Goal: Contribute content: Add original content to the website for others to see

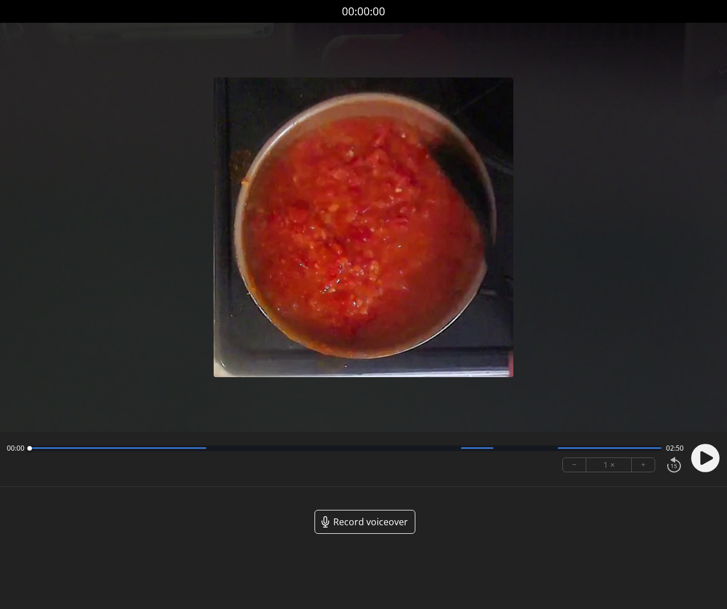
click at [693, 459] on circle at bounding box center [705, 458] width 29 height 29
click at [635, 467] on button "+" at bounding box center [643, 465] width 23 height 14
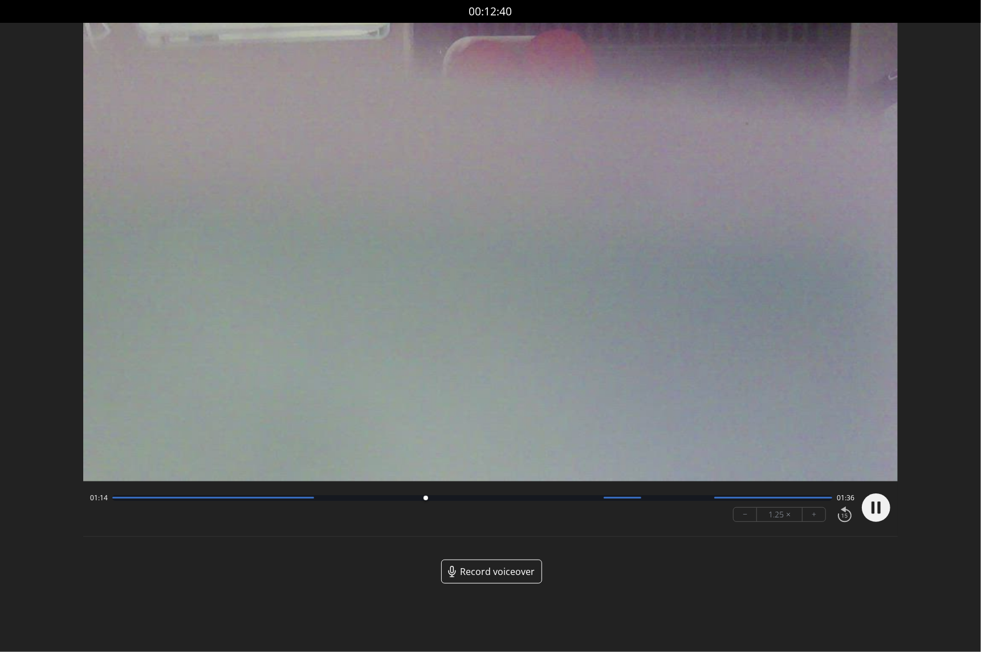
click at [112, 499] on div "01:14 01:36" at bounding box center [472, 497] width 764 height 9
click at [116, 499] on div at bounding box center [472, 498] width 720 height 6
click at [508, 575] on span "Record voiceover" at bounding box center [497, 571] width 75 height 14
click at [496, 569] on span "Record voiceover" at bounding box center [497, 571] width 75 height 14
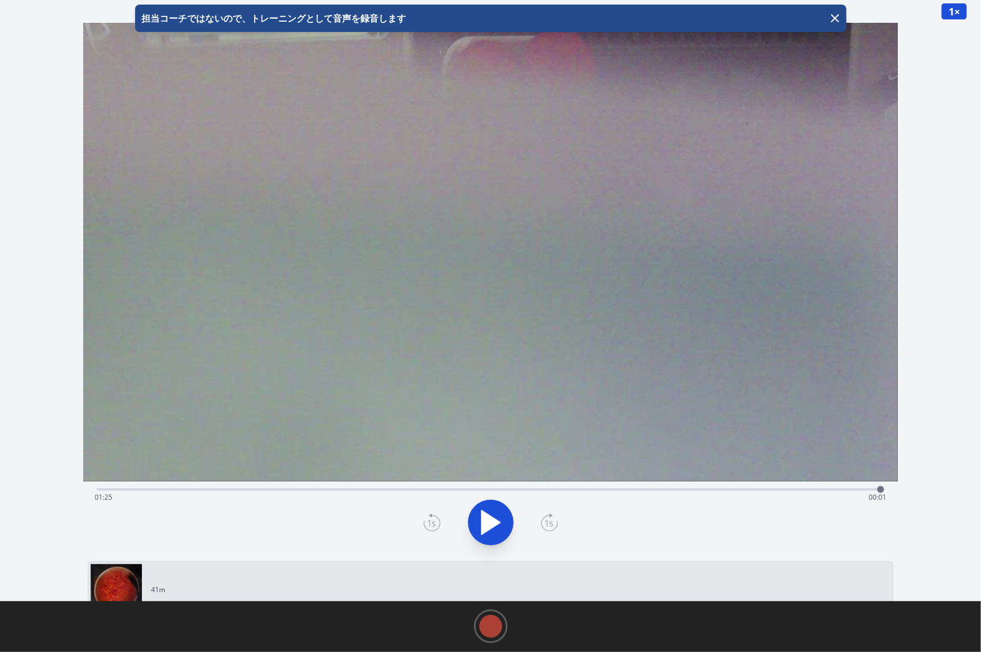
drag, startPoint x: 98, startPoint y: 489, endPoint x: 880, endPoint y: 394, distance: 787.9
click at [880, 394] on div "Time elapsed: 01:25 Time remaining: 00:01 View your cooking diary" at bounding box center [490, 290] width 815 height 534
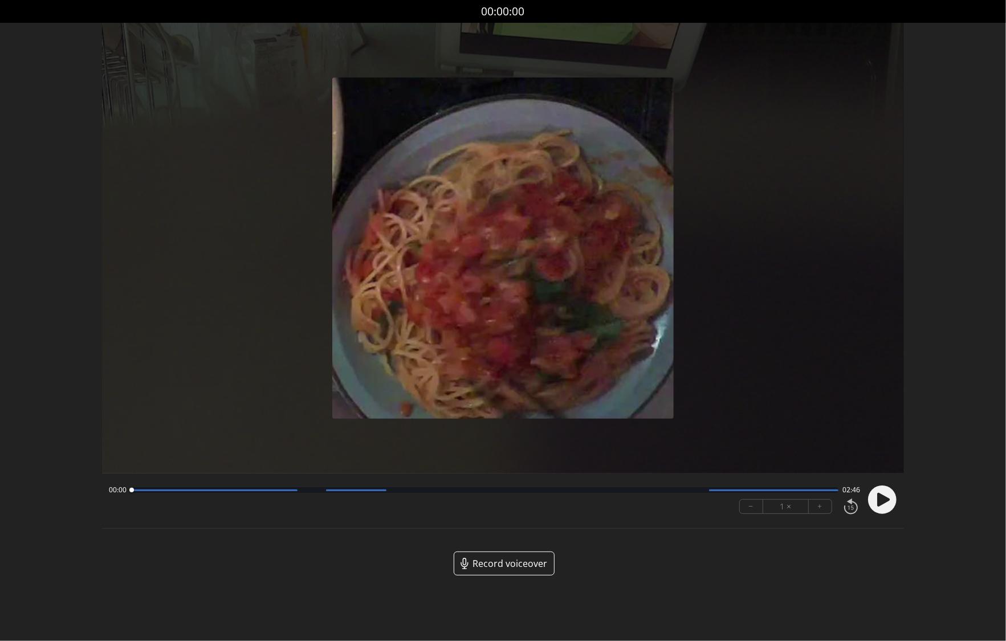
click at [884, 502] on icon at bounding box center [883, 500] width 13 height 14
click at [825, 511] on button "+" at bounding box center [820, 507] width 23 height 14
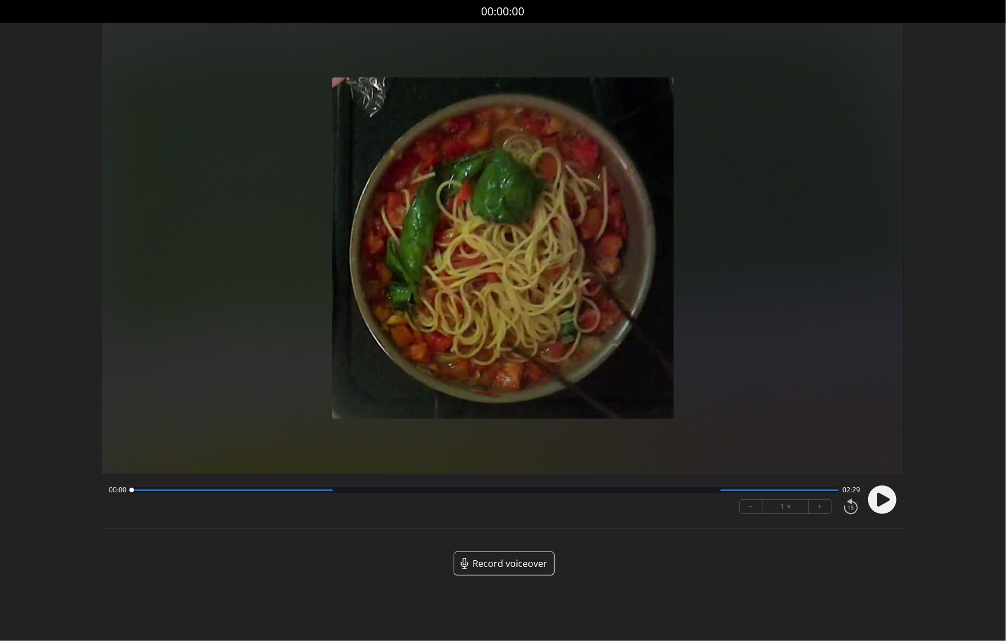
click at [885, 506] on circle at bounding box center [882, 500] width 29 height 29
click at [825, 511] on button "+" at bounding box center [820, 507] width 23 height 14
